Goal: Task Accomplishment & Management: Use online tool/utility

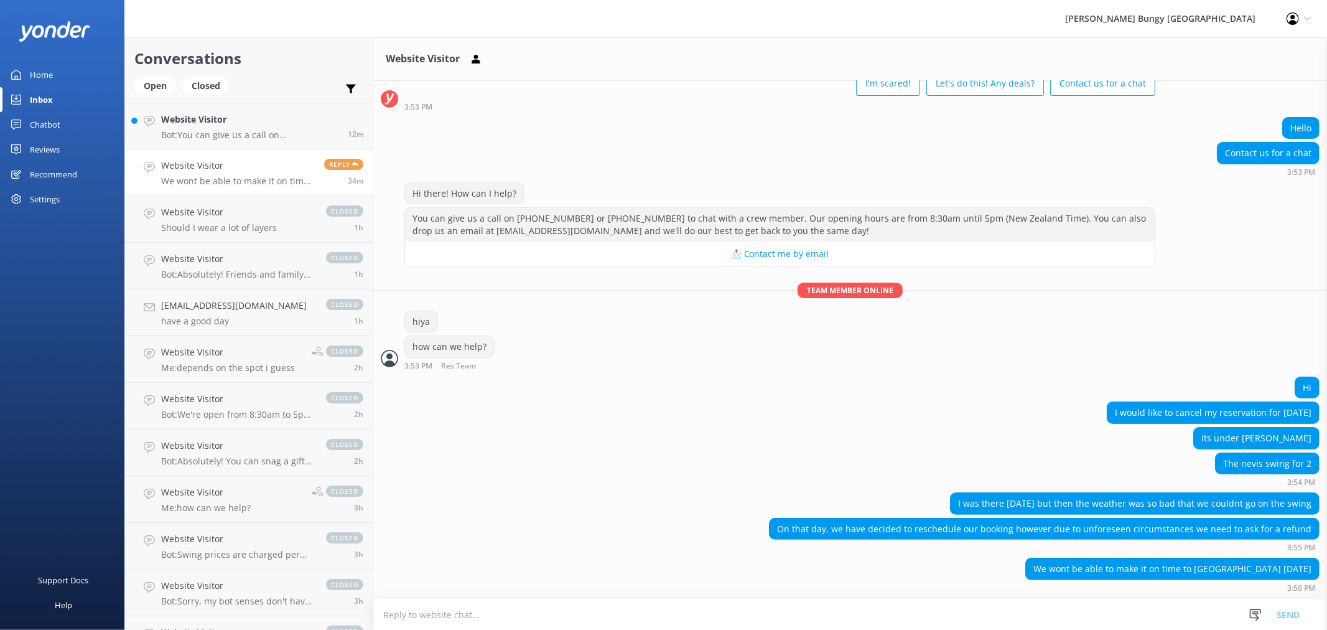
scroll to position [103, 0]
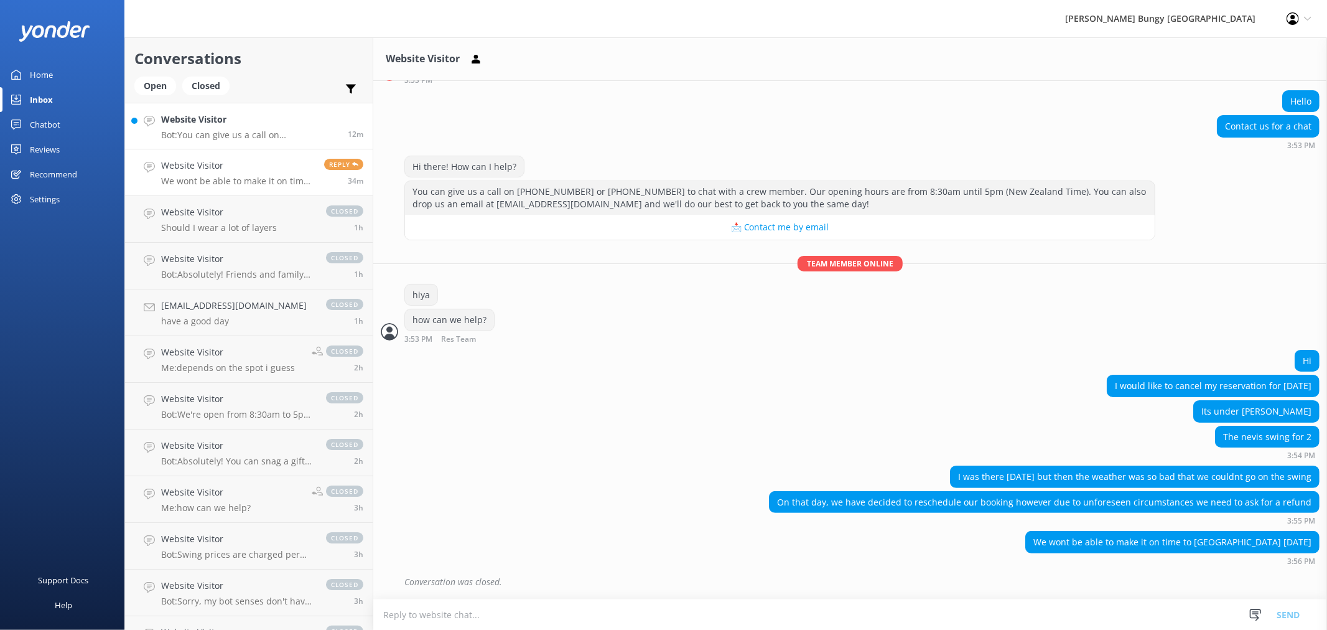
click at [296, 128] on div "Website Visitor Bot: You can give us a call on [PHONE_NUMBER] or [PHONE_NUMBER]…" at bounding box center [249, 126] width 177 height 27
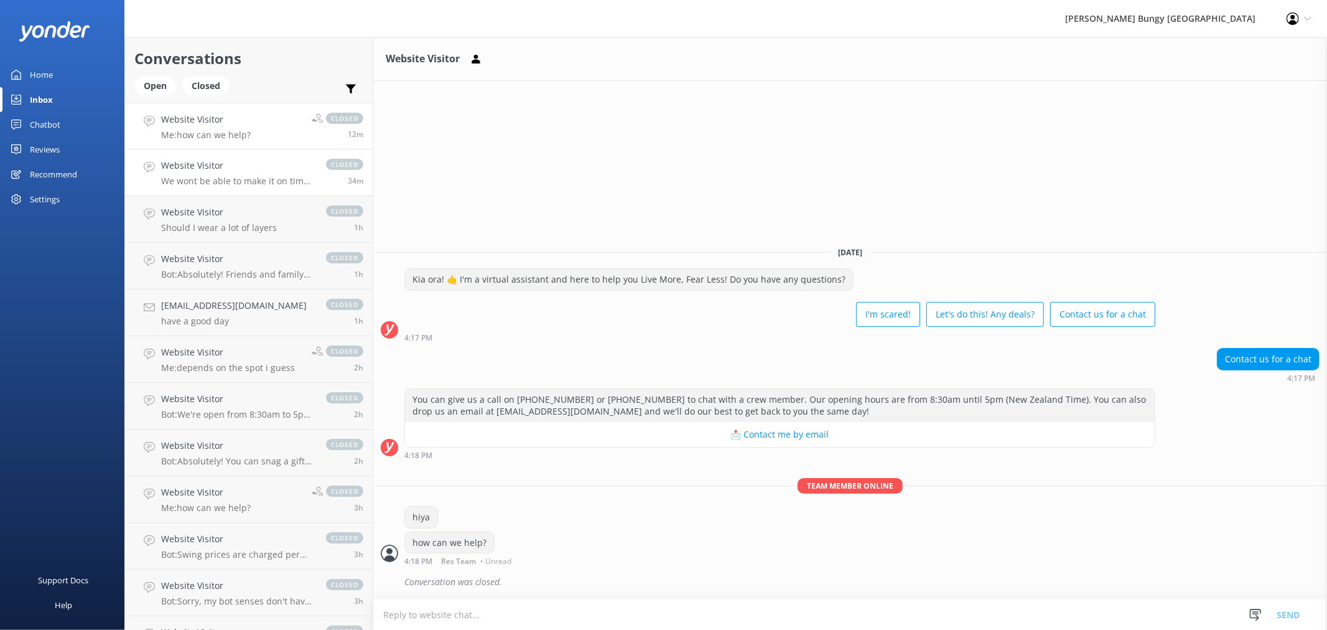
click at [330, 166] on span "closed" at bounding box center [344, 164] width 37 height 11
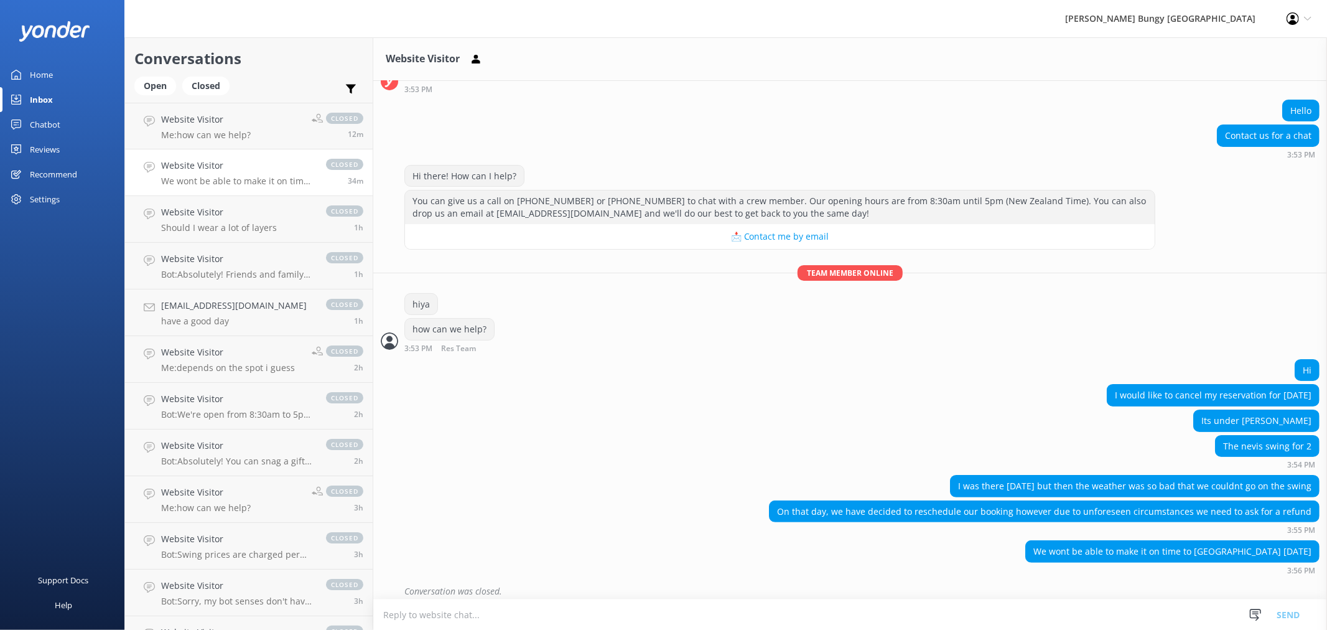
scroll to position [103, 0]
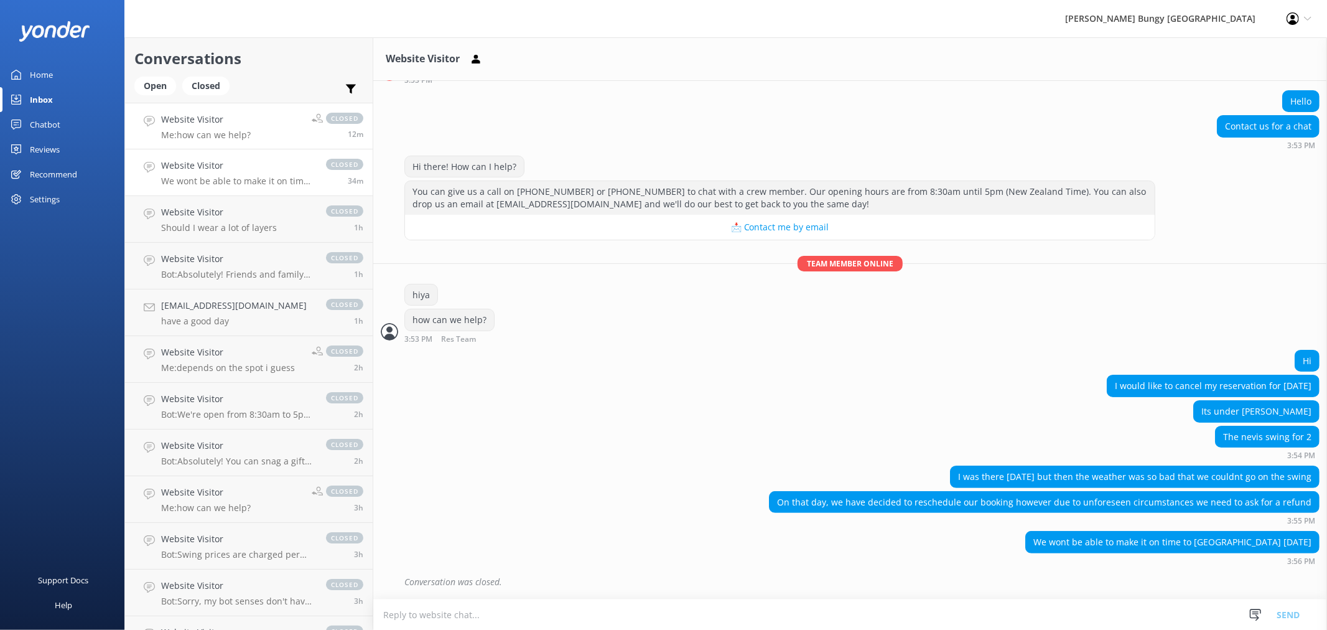
click at [330, 133] on div "12m" at bounding box center [338, 134] width 52 height 10
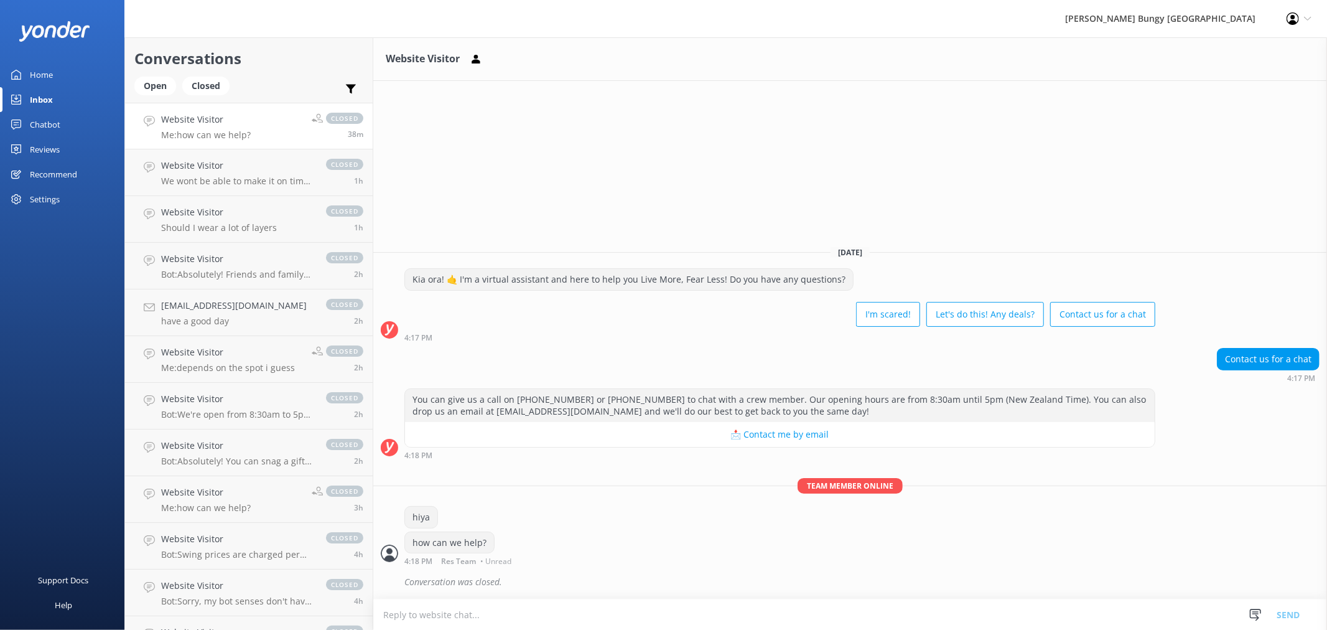
click at [51, 129] on div "Chatbot" at bounding box center [45, 124] width 30 height 25
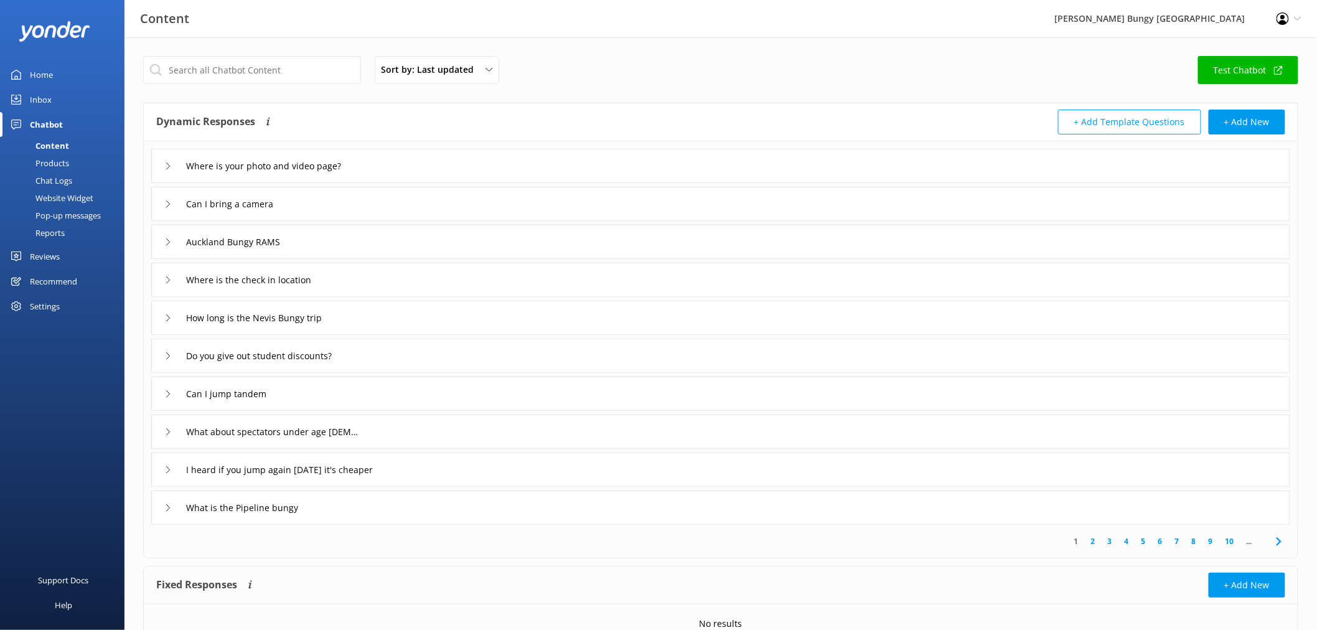
click at [50, 179] on div "Chat Logs" at bounding box center [39, 180] width 65 height 17
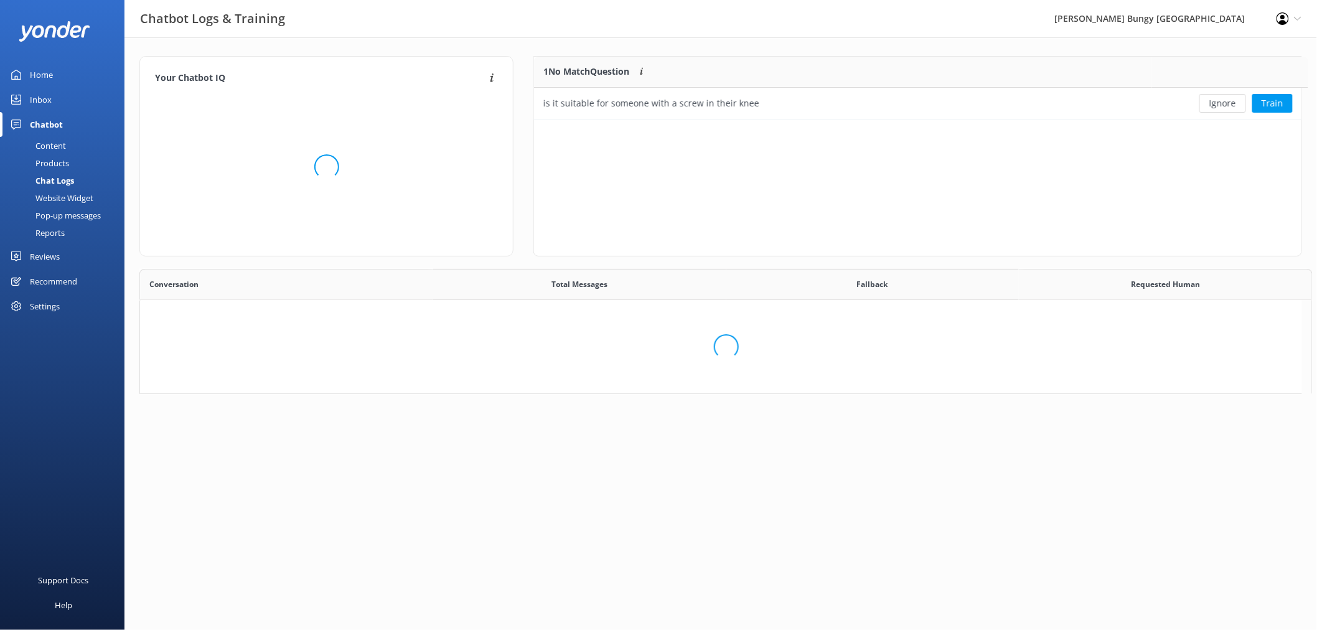
scroll to position [52, 756]
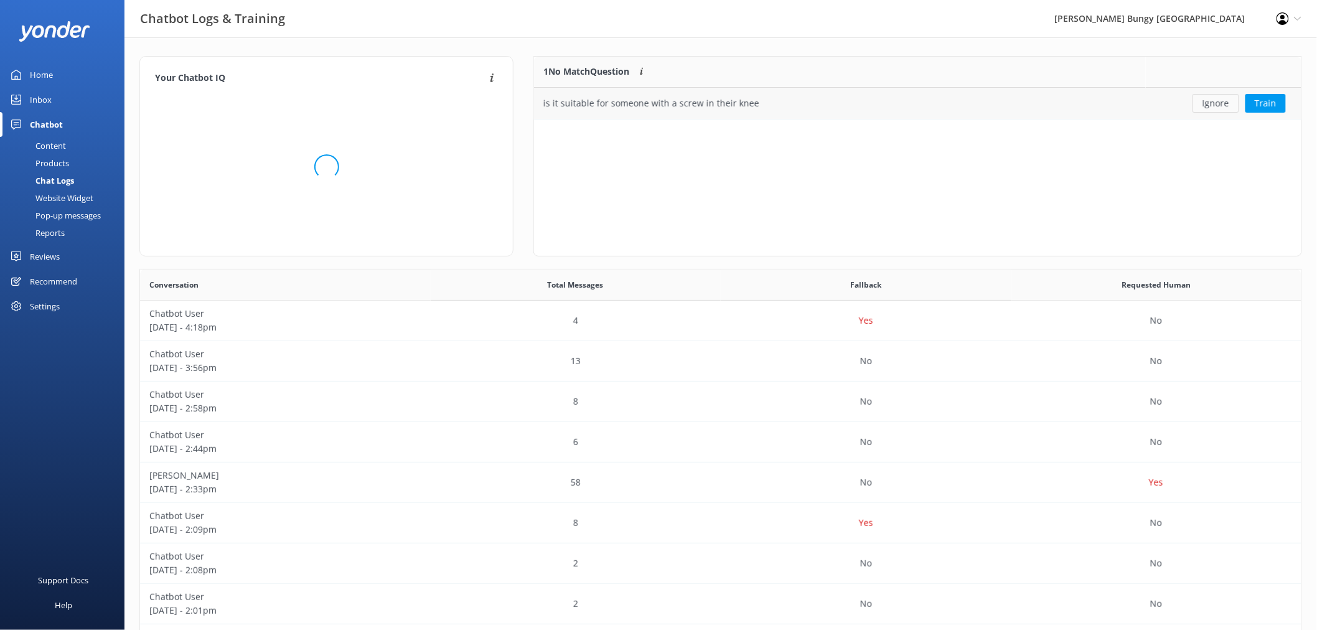
click at [1210, 104] on button "Ignore" at bounding box center [1215, 103] width 47 height 19
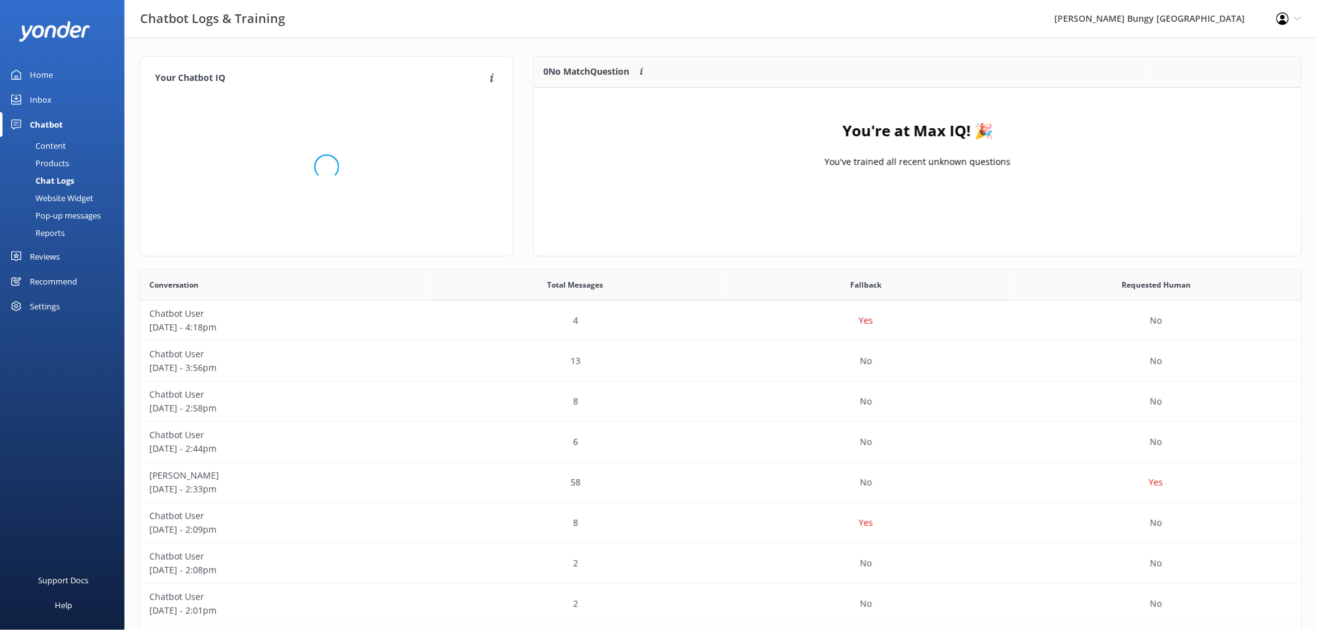
click at [65, 226] on link "Reports" at bounding box center [65, 232] width 117 height 17
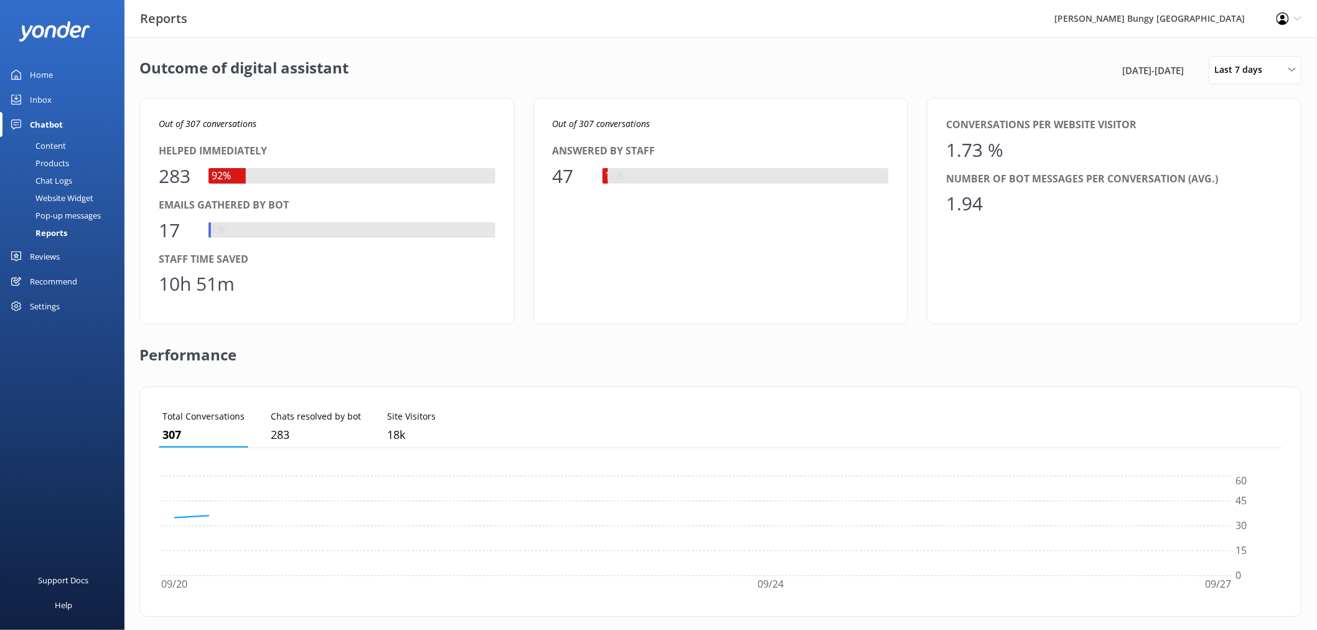
scroll to position [114, 1114]
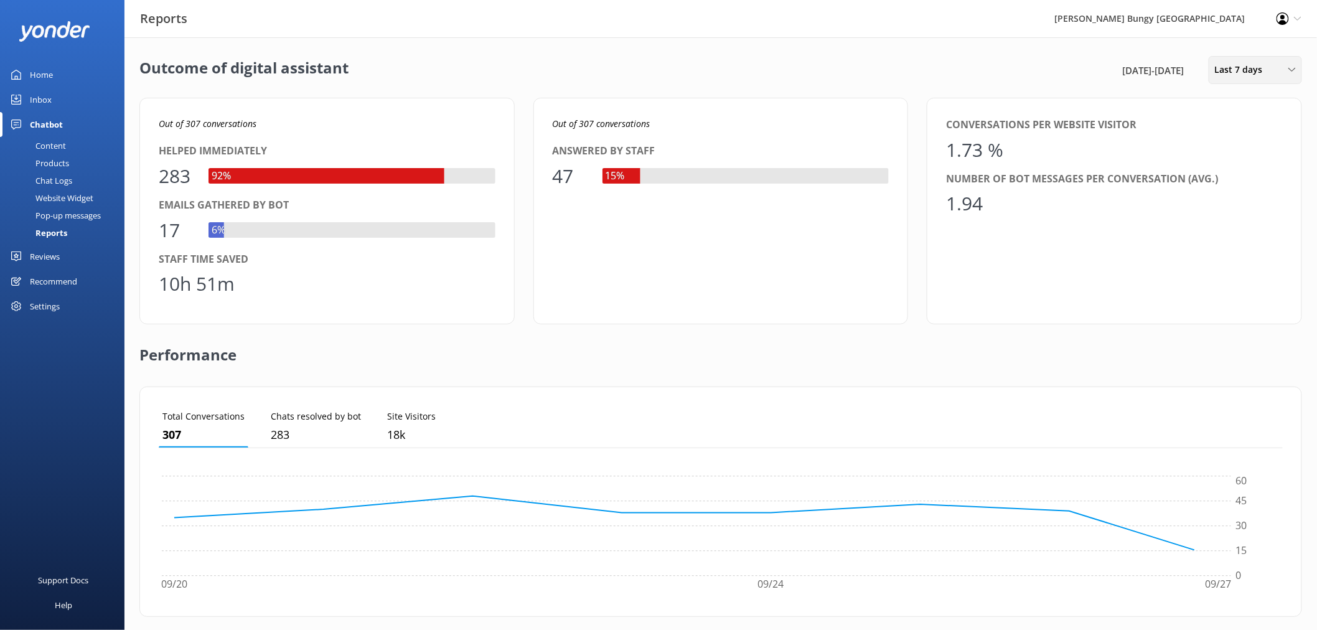
click at [1242, 60] on div "Last 7 days Last 7 days Last 30 days Last month Last 90 days Last 180 days Cust…" at bounding box center [1254, 70] width 93 height 28
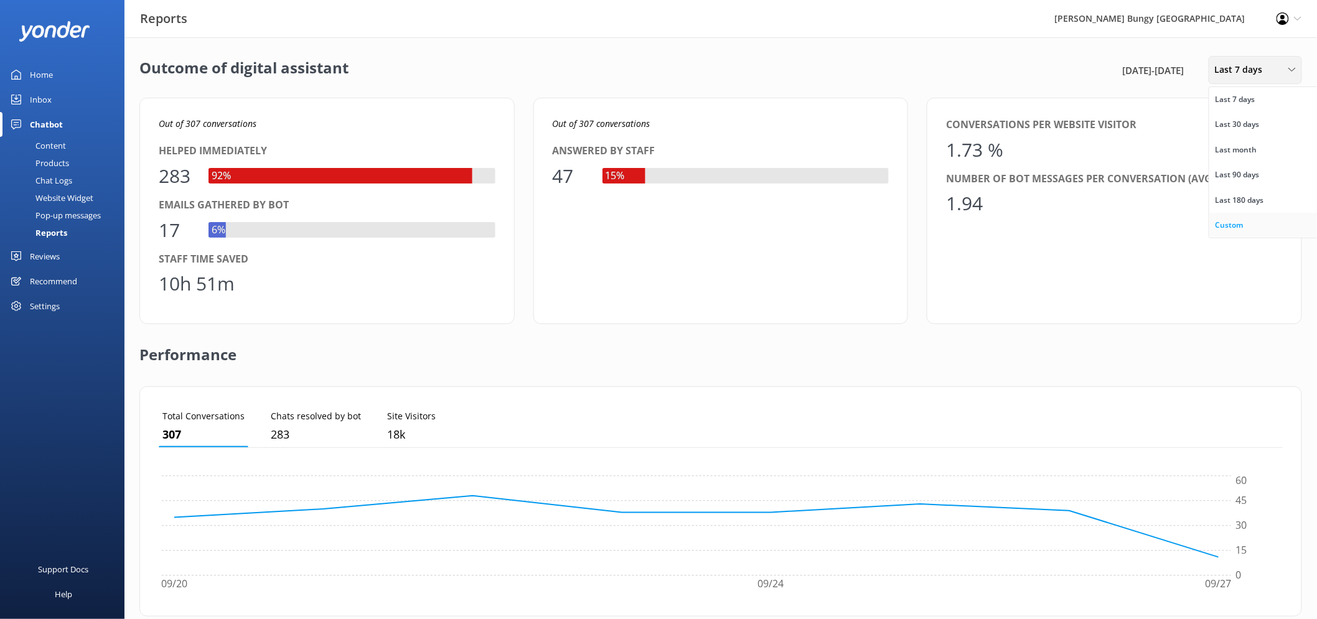
click at [1242, 229] on div "Custom" at bounding box center [1229, 225] width 28 height 12
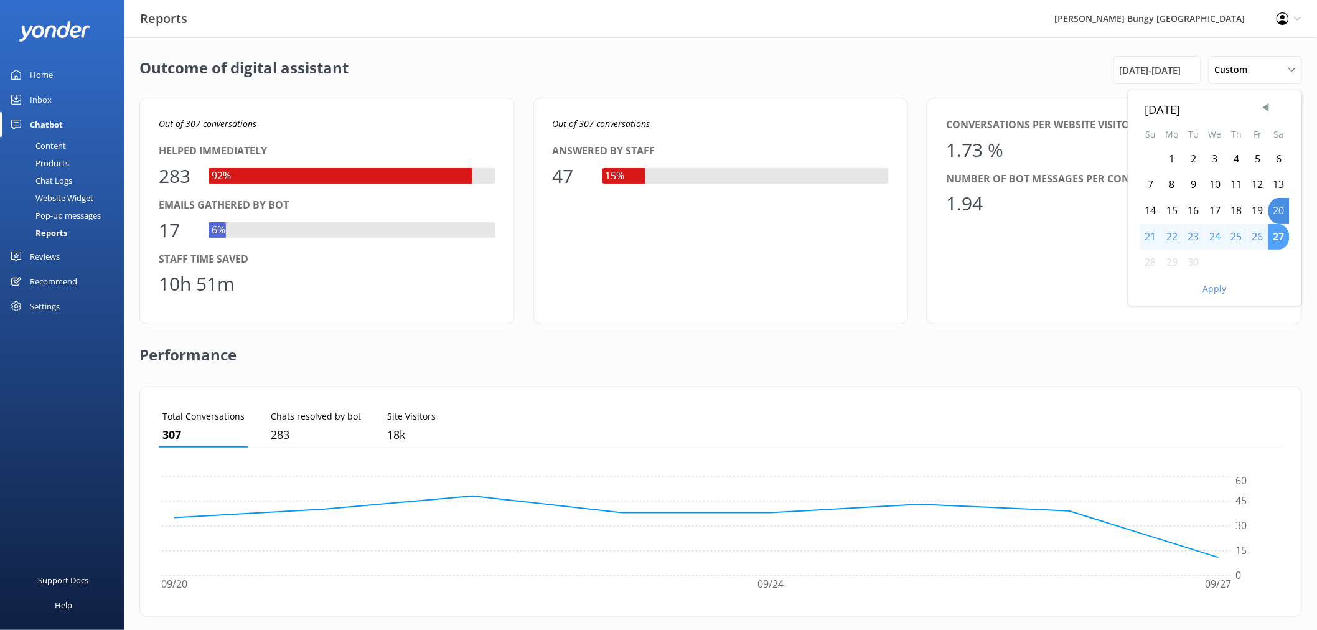
click at [1281, 241] on div "27" at bounding box center [1278, 237] width 21 height 26
click at [1279, 244] on div "27" at bounding box center [1278, 237] width 21 height 26
click at [1277, 241] on div "27" at bounding box center [1278, 237] width 21 height 26
click at [1205, 289] on button "Apply" at bounding box center [1215, 288] width 24 height 9
